Goal: Information Seeking & Learning: Learn about a topic

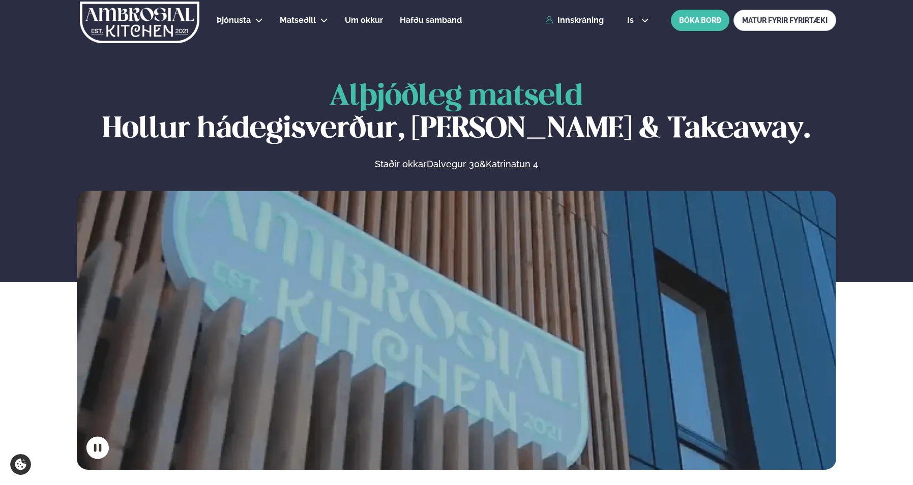
scroll to position [505, 0]
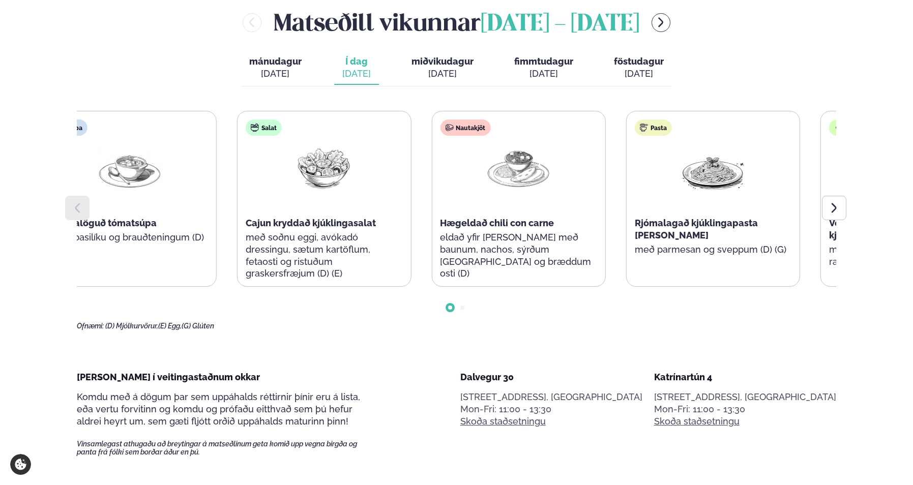
click at [432, 270] on div "Nautakjöt Hægeldað chili con carne eldað yfir nótt með baunum, nachos, sýrðum r…" at bounding box center [518, 204] width 173 height 187
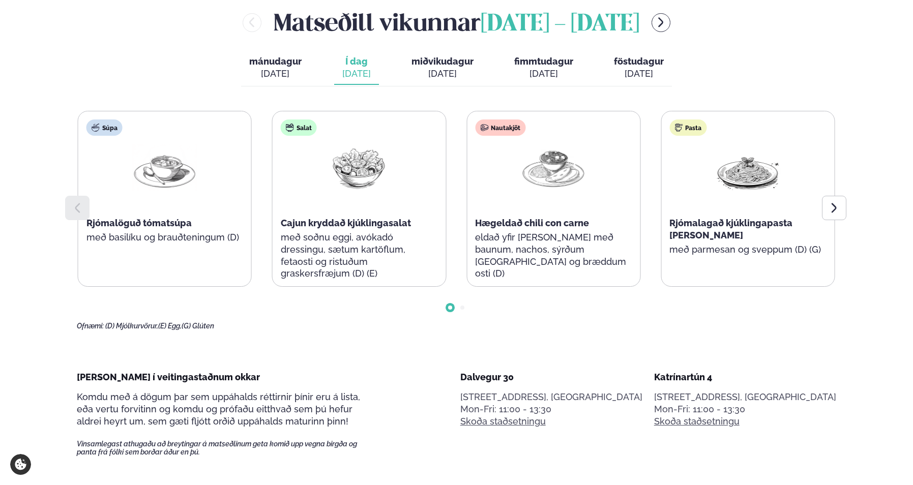
click at [820, 212] on div "Pasta Rjómalagað kjúklingapasta alfredo með parmesan og sveppum (D) (G)" at bounding box center [747, 192] width 173 height 163
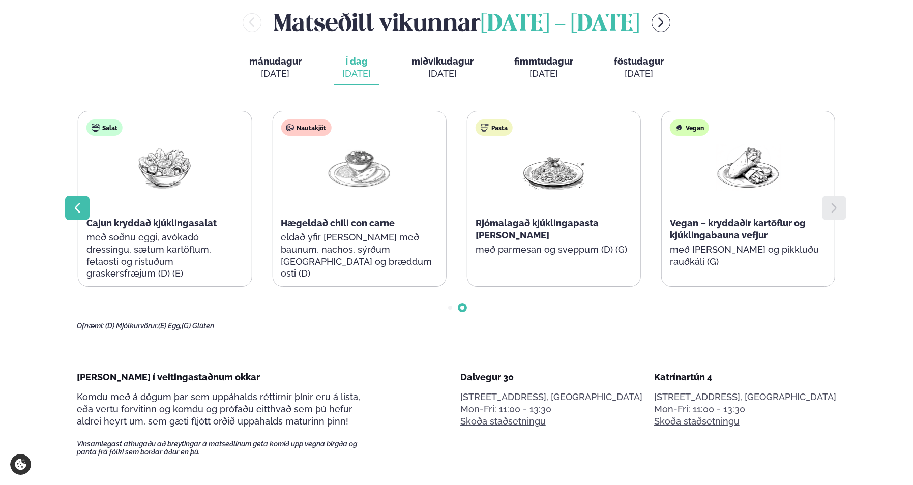
click at [82, 202] on icon at bounding box center [77, 208] width 12 height 12
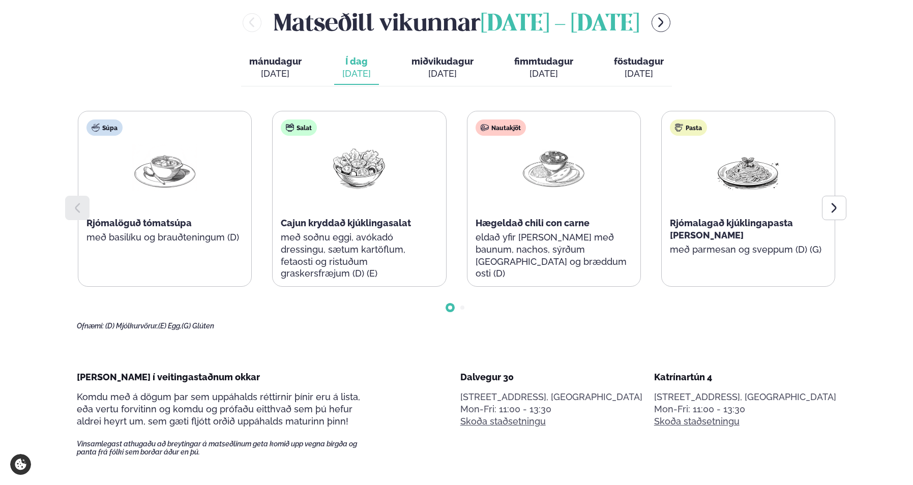
click at [82, 202] on icon at bounding box center [77, 208] width 12 height 12
click at [432, 65] on span "miðvikudagur" at bounding box center [442, 61] width 62 height 11
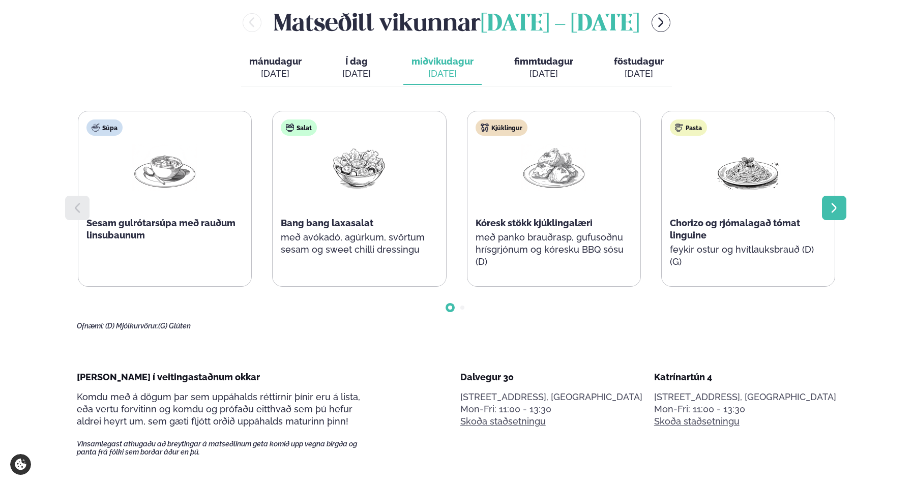
click at [845, 217] on div at bounding box center [834, 208] width 24 height 24
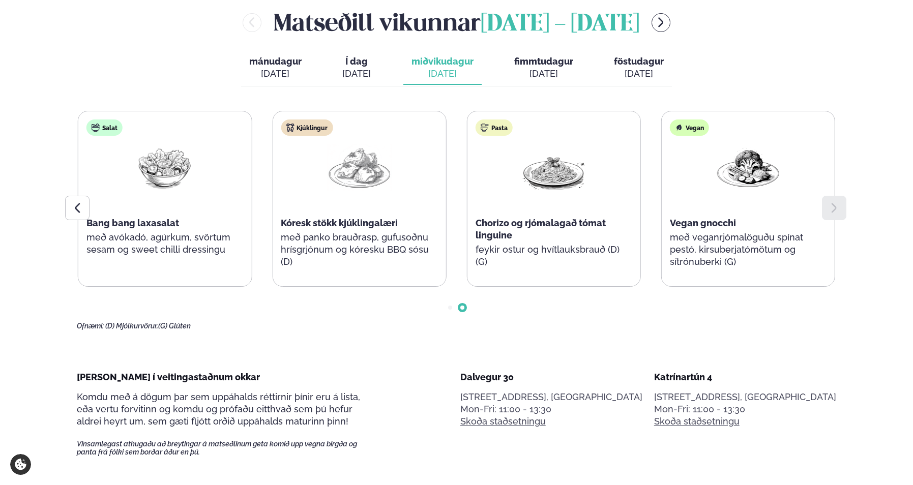
click at [548, 65] on span "fimmtudagur" at bounding box center [543, 61] width 59 height 11
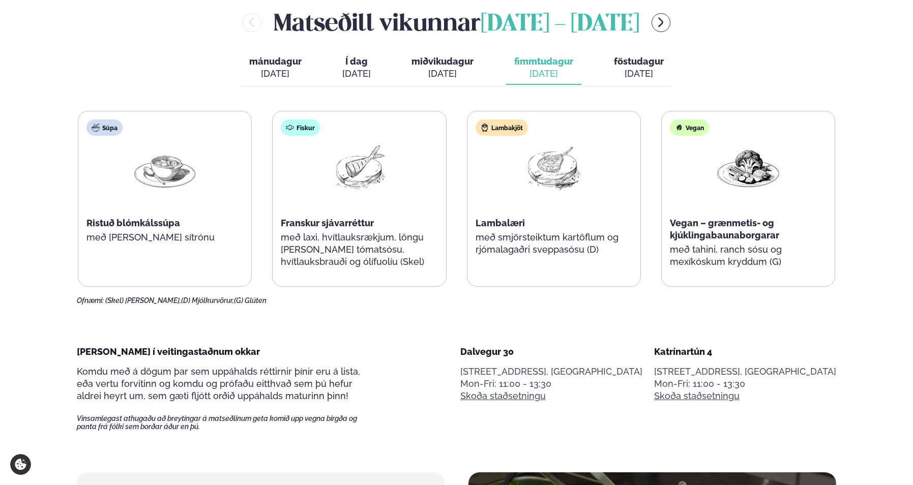
click at [468, 70] on div "[DATE]" at bounding box center [442, 74] width 62 height 12
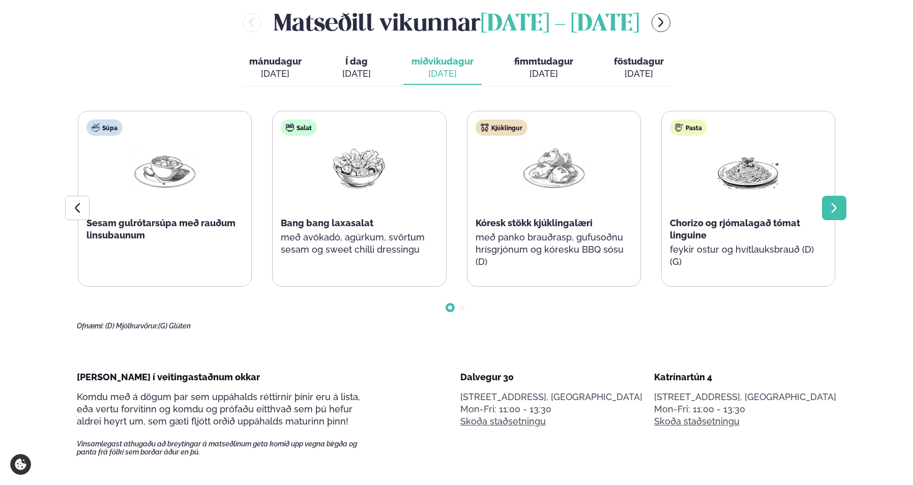
click at [834, 206] on icon at bounding box center [833, 208] width 5 height 10
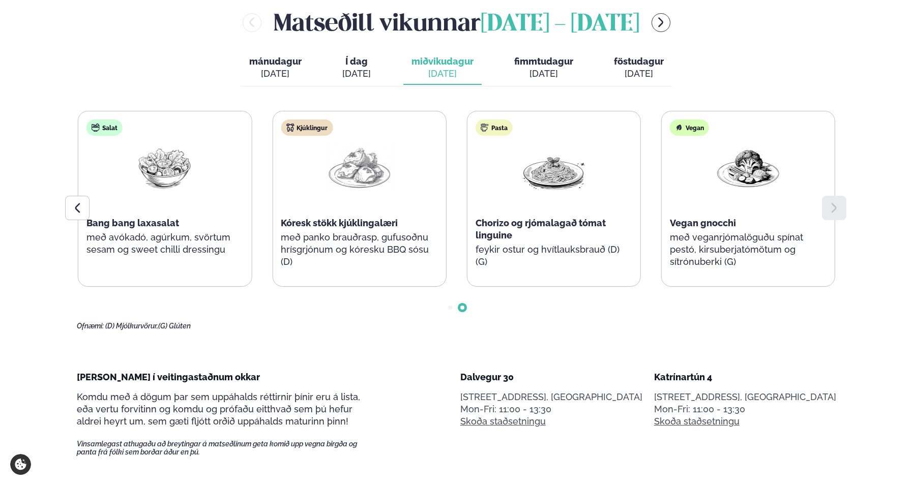
click at [833, 206] on icon at bounding box center [833, 208] width 5 height 10
click at [547, 78] on div "[DATE]" at bounding box center [543, 74] width 59 height 12
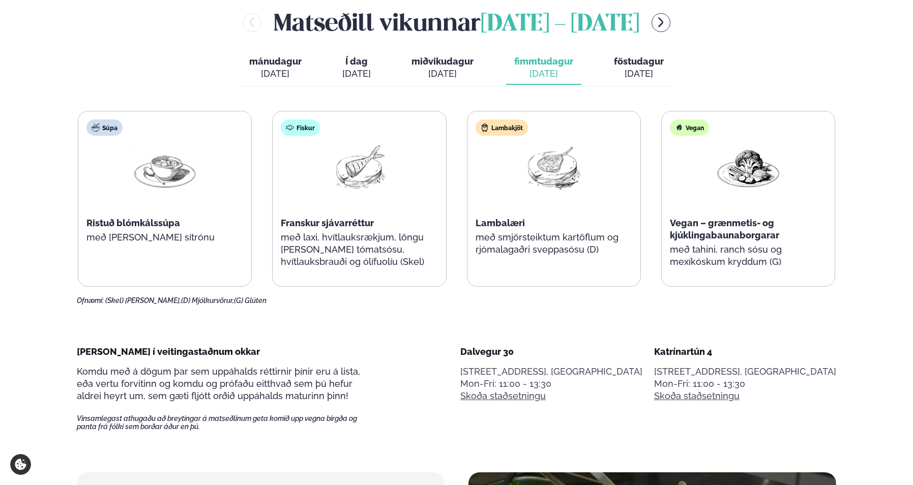
click at [637, 61] on span "föstudagur" at bounding box center [639, 61] width 50 height 11
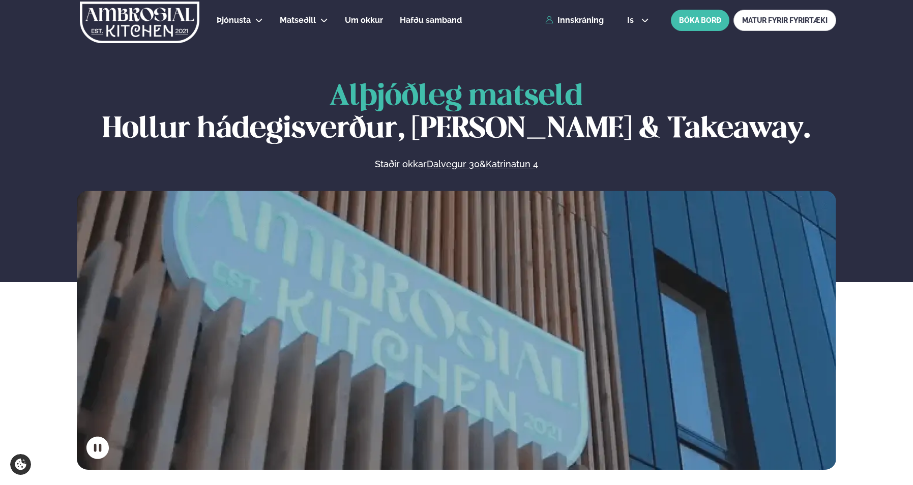
drag, startPoint x: 334, startPoint y: 58, endPoint x: 340, endPoint y: 52, distance: 8.6
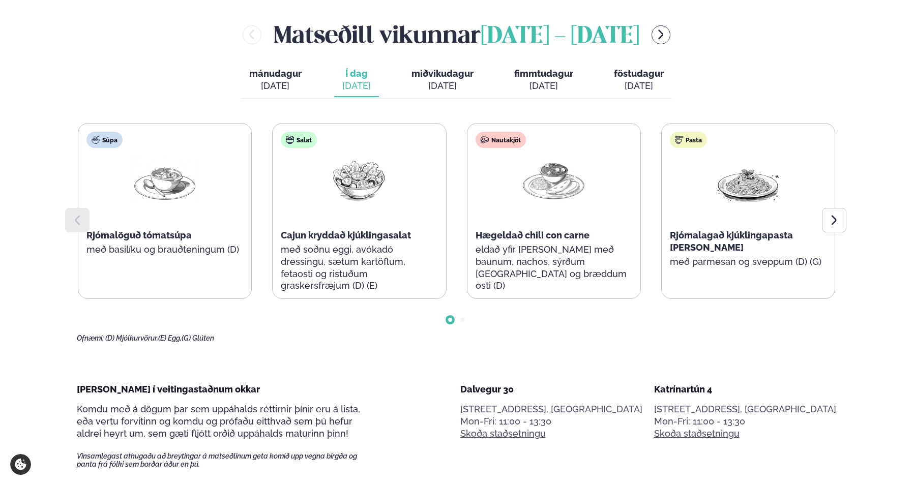
scroll to position [495, 0]
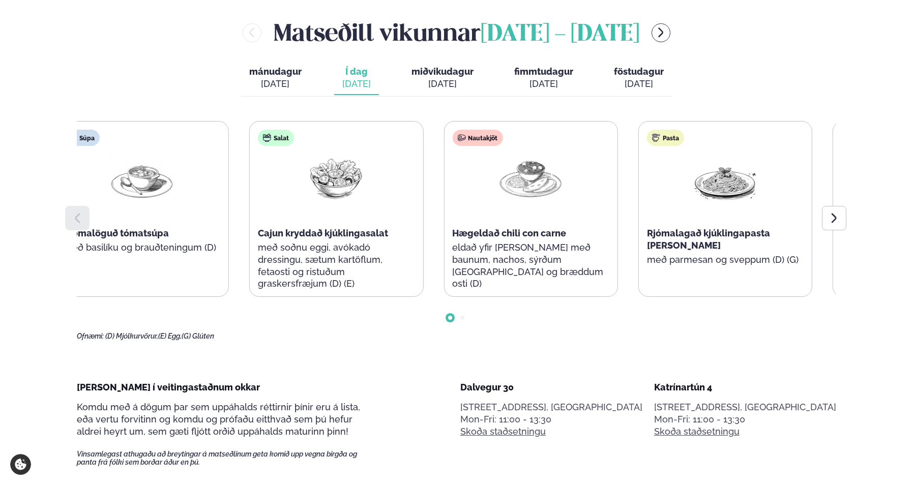
click at [444, 209] on div "Nautakjöt Hægeldað chili con carne eldað yfir [PERSON_NAME] með baunum, nachos,…" at bounding box center [530, 214] width 173 height 187
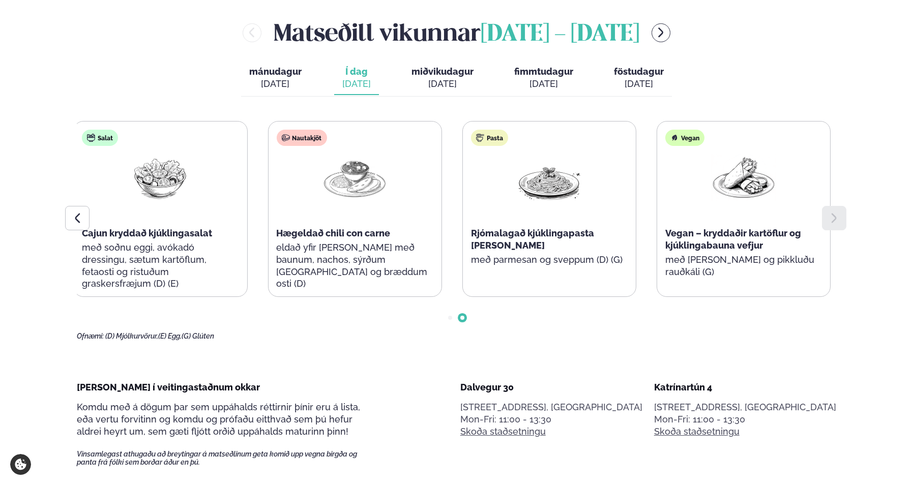
click at [604, 196] on div "Súpa Rjómalöguð tómatsúpa með basilíku og brauðteningum (D) Salat Cajun kryddað…" at bounding box center [257, 209] width 757 height 176
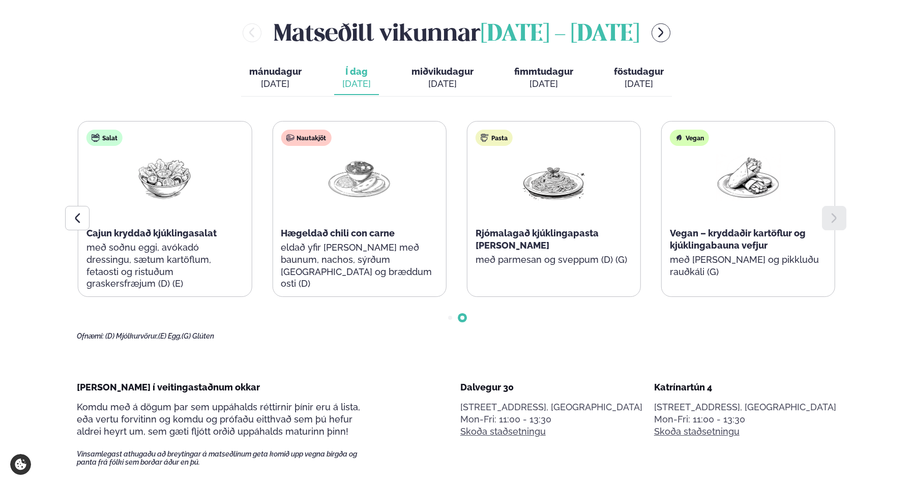
click at [641, 253] on div "Súpa Rjómalöguð tómatsúpa með basilíku og brauðteningum (D) Salat Cajun kryddað…" at bounding box center [262, 209] width 757 height 176
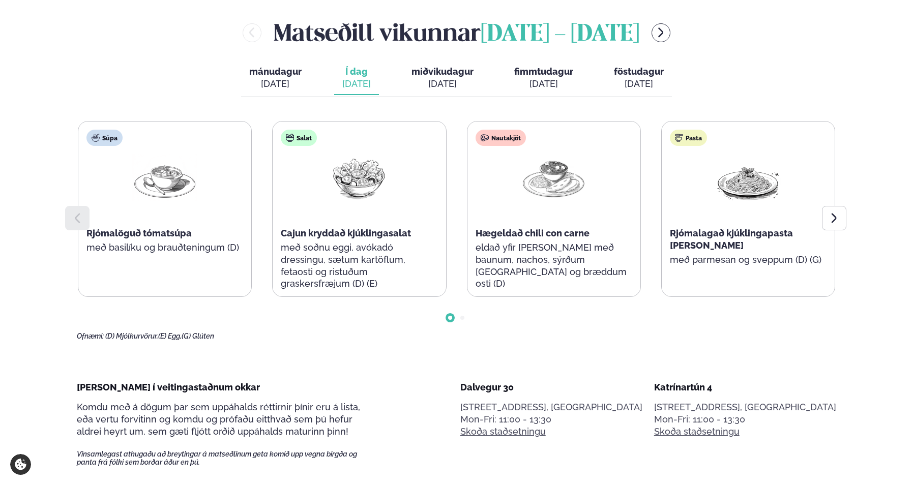
click at [467, 237] on div "Nautakjöt Hægeldað chili con carne eldað yfir nótt með baunum, nachos, sýrðum r…" at bounding box center [553, 214] width 173 height 187
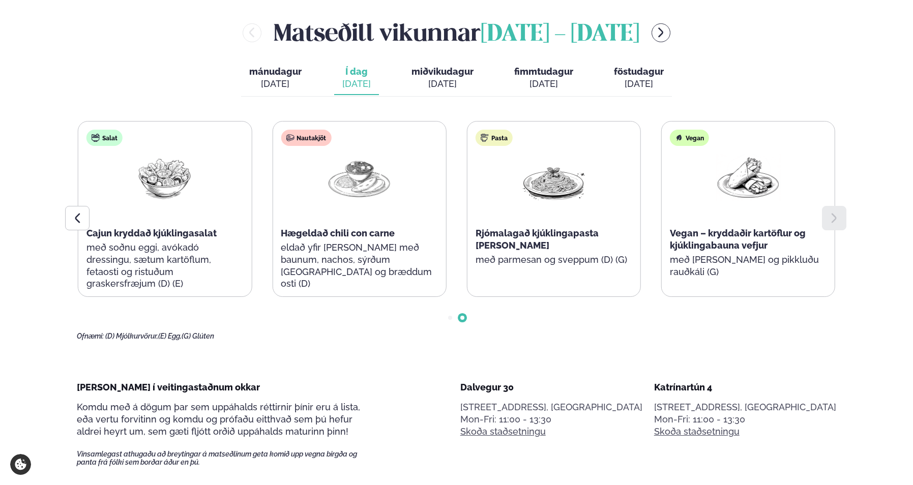
click at [445, 224] on div "Nautakjöt Hægeldað chili con carne eldað yfir nótt með baunum, nachos, sýrðum r…" at bounding box center [358, 214] width 173 height 187
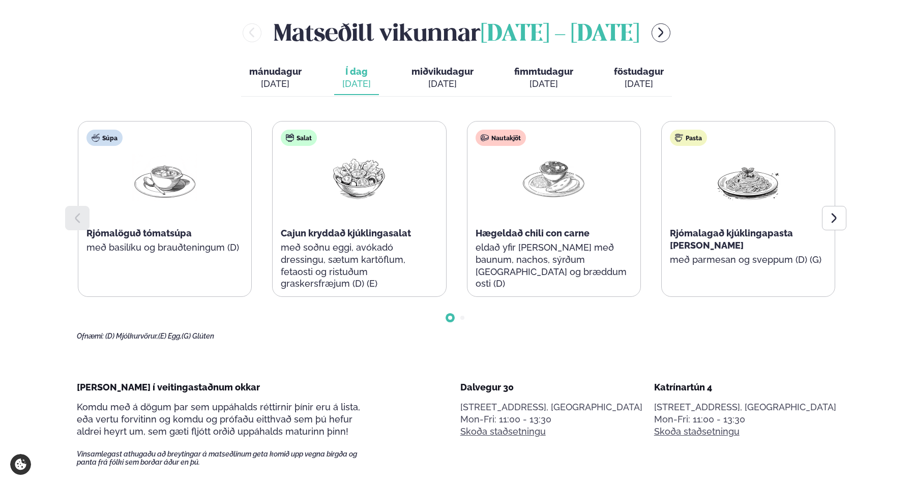
click at [414, 72] on span "miðvikudagur" at bounding box center [442, 71] width 62 height 11
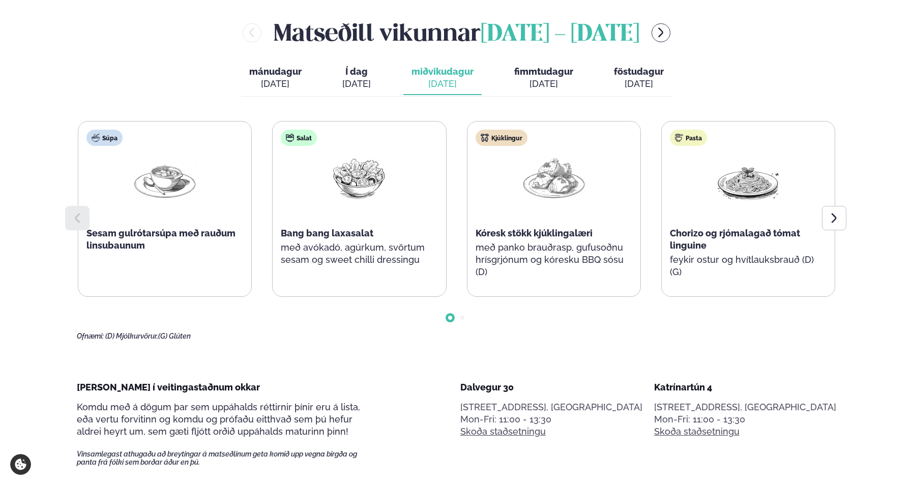
click at [367, 84] on div "[DATE]" at bounding box center [356, 84] width 28 height 12
